Goal: Find specific page/section: Find specific page/section

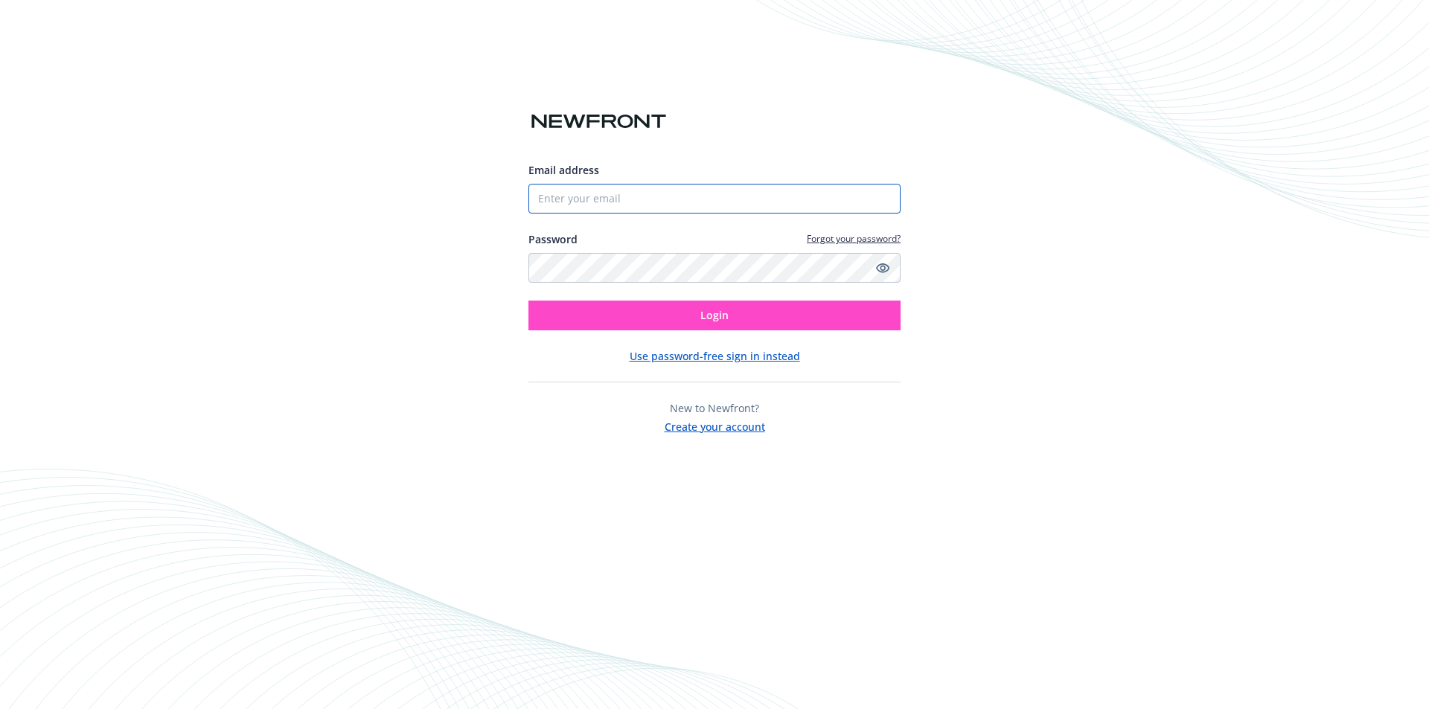
type input "[EMAIL_ADDRESS][DOMAIN_NAME]"
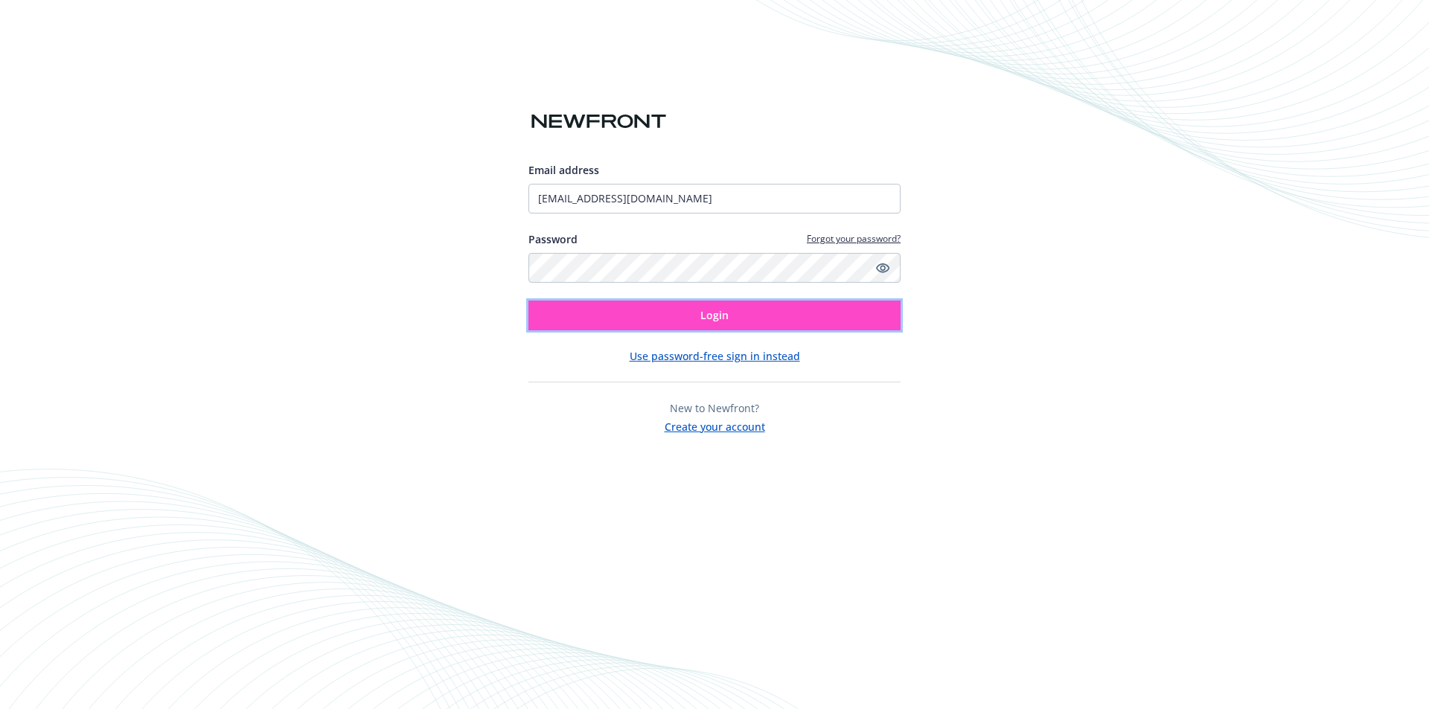
click at [729, 327] on button "Login" at bounding box center [714, 316] width 372 height 30
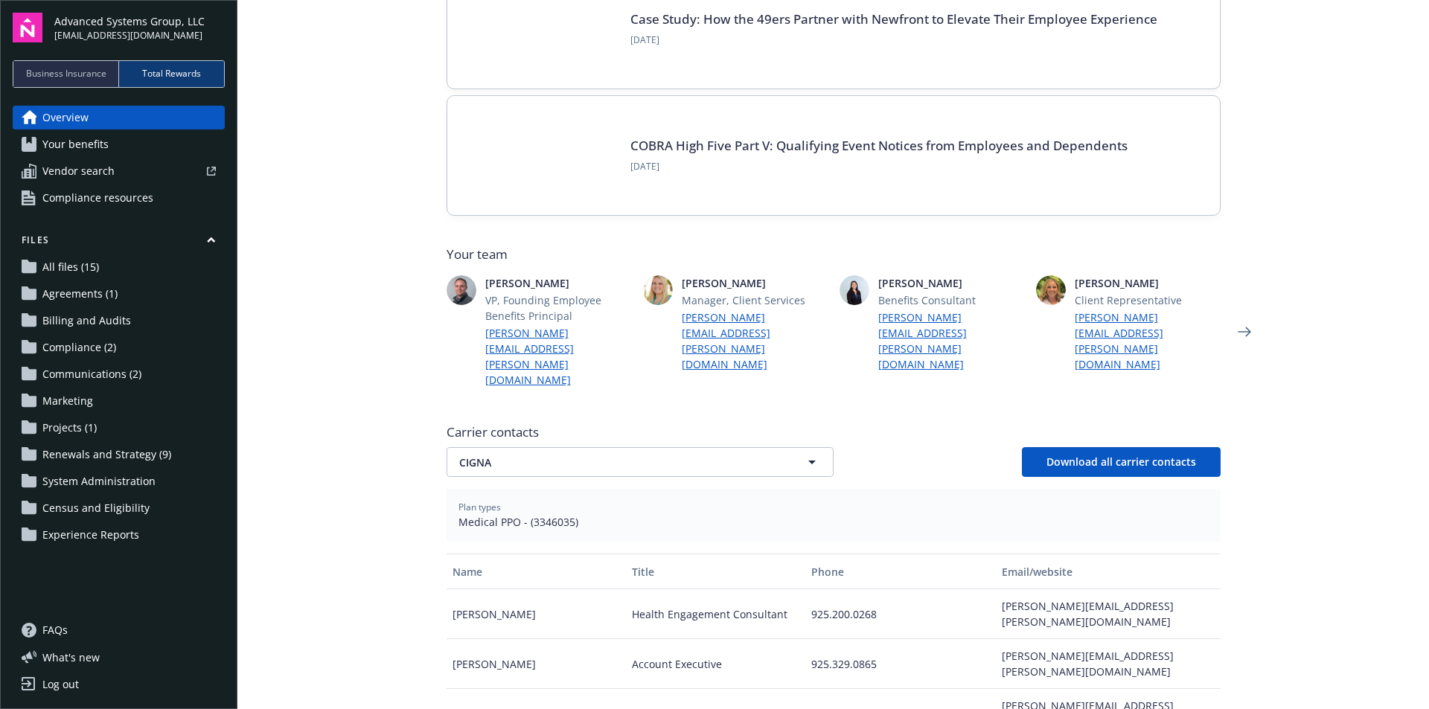
scroll to position [223, 0]
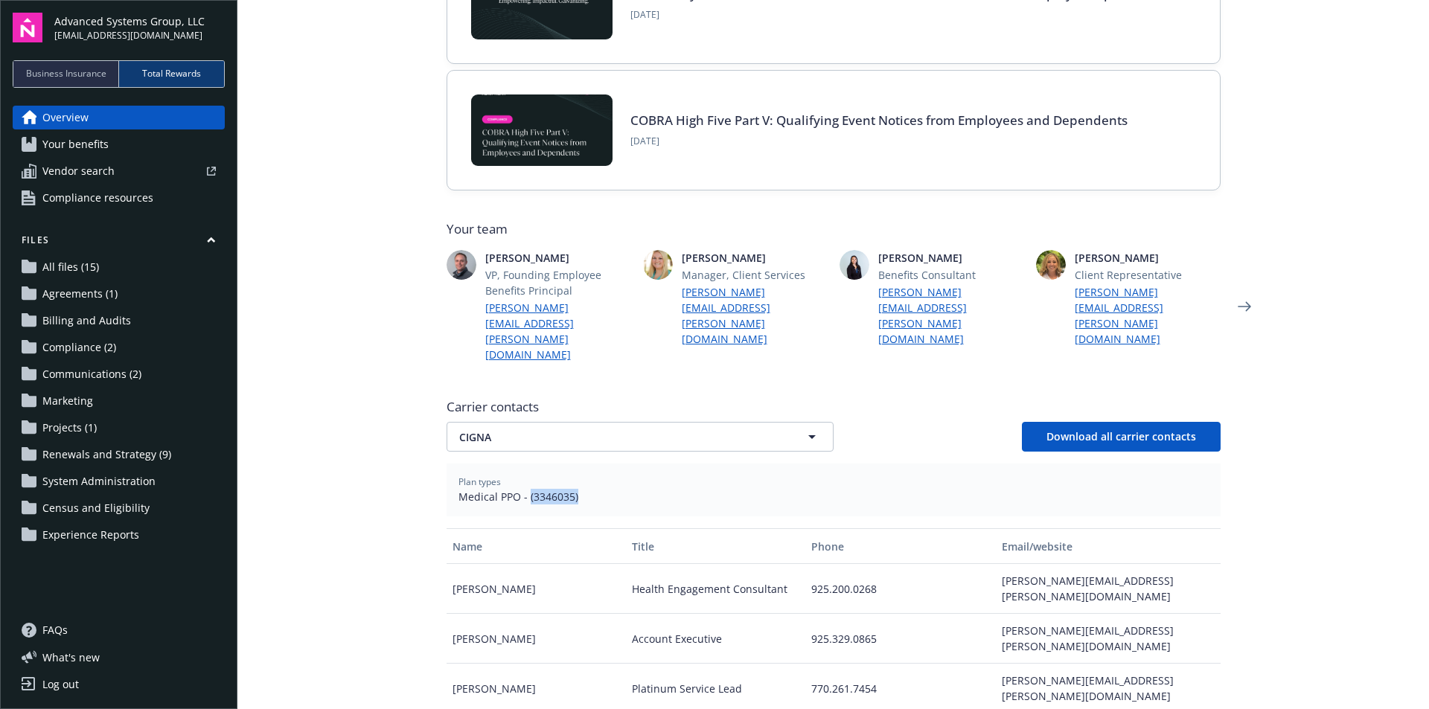
drag, startPoint x: 522, startPoint y: 467, endPoint x: 569, endPoint y: 462, distance: 47.9
click at [569, 489] on span "Medical PPO - (3346035)" at bounding box center [833, 497] width 750 height 16
copy span "(3346035)"
